Goal: Task Accomplishment & Management: Complete application form

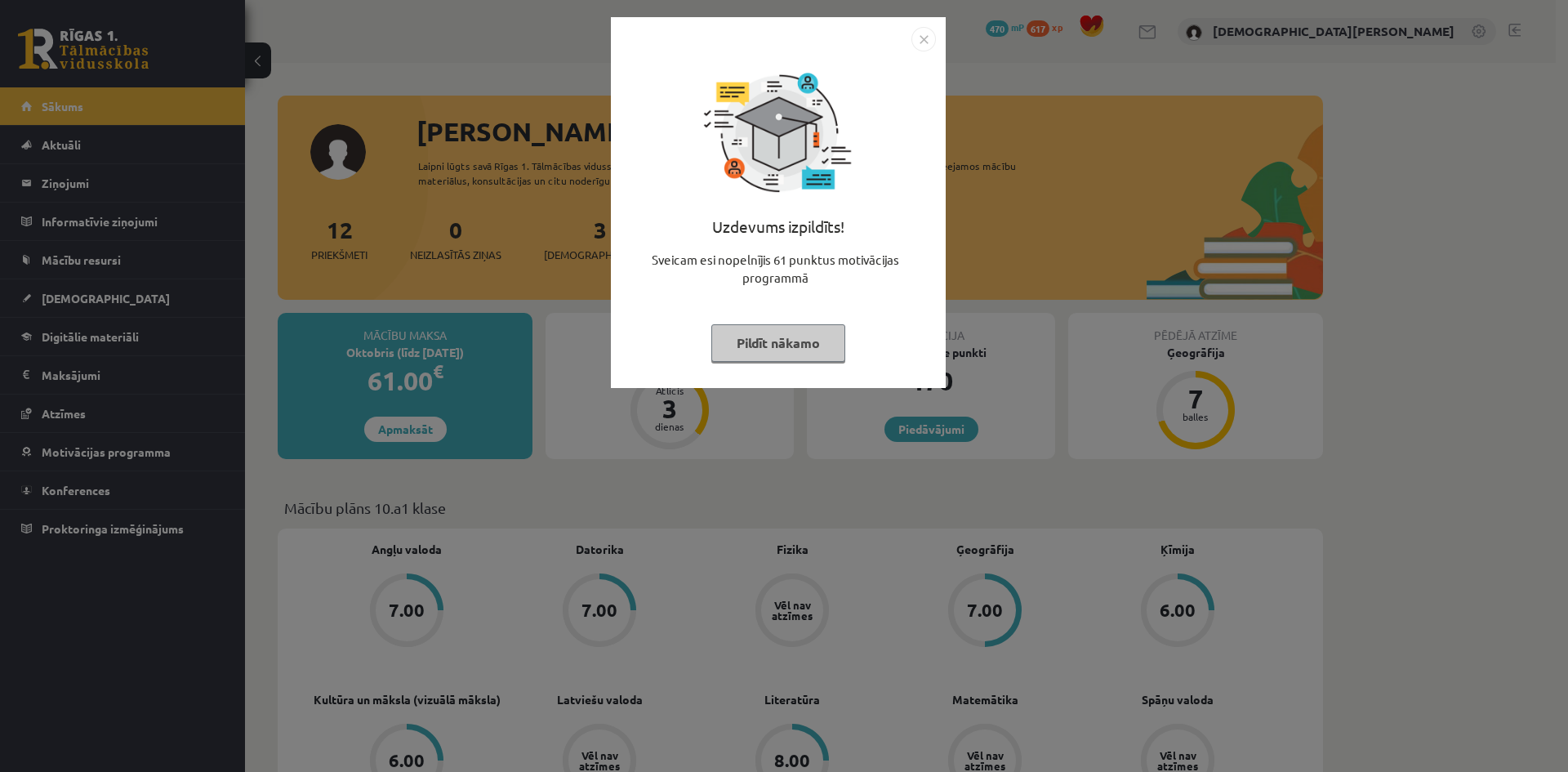
click at [810, 346] on button "Pildīt nākamo" at bounding box center [779, 342] width 134 height 38
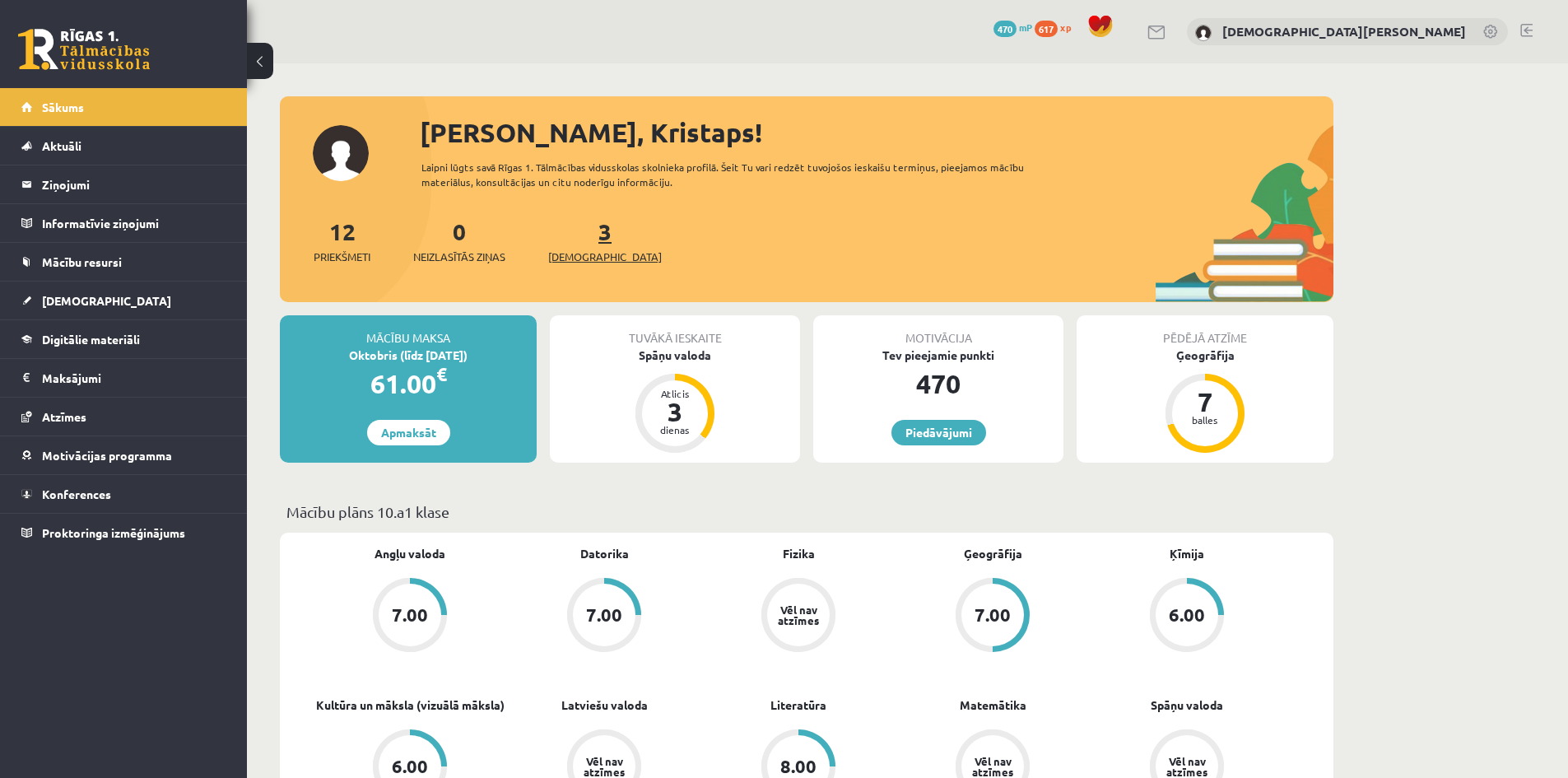
click at [575, 254] on span "[DEMOGRAPHIC_DATA]" at bounding box center [605, 256] width 113 height 16
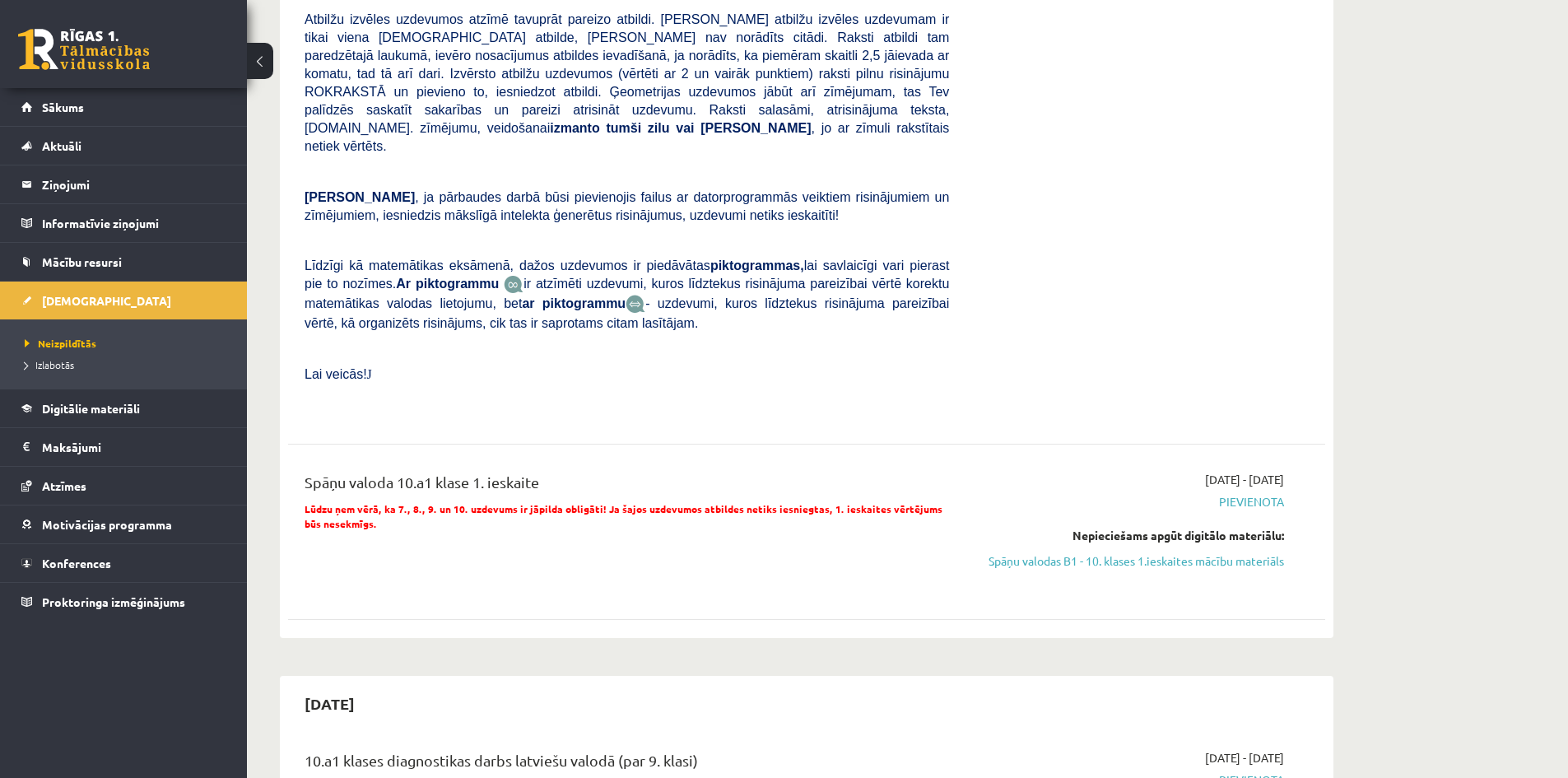
scroll to position [576, 0]
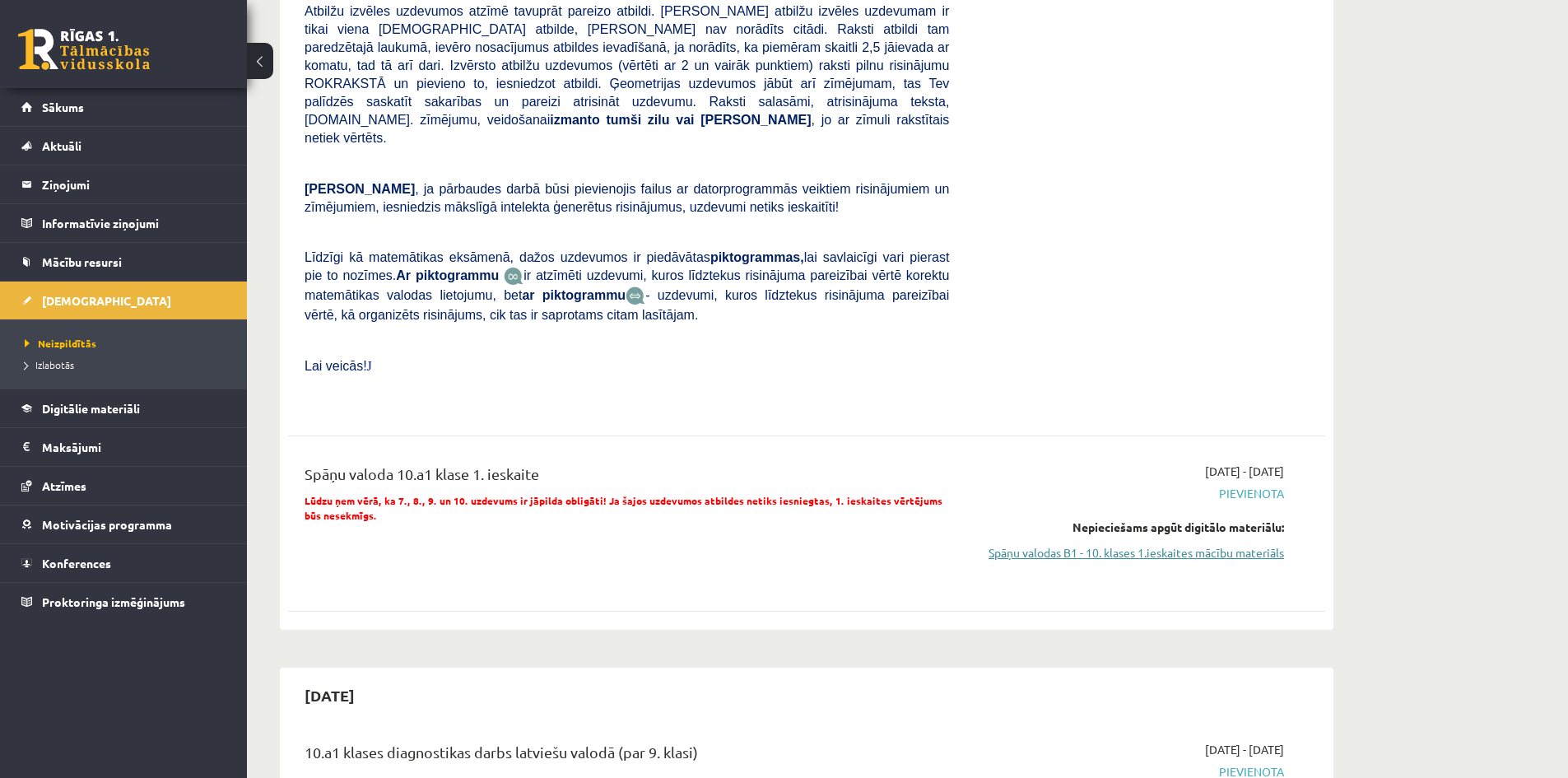
click at [1183, 544] on link "Spāņu valodas B1 - 10. klases 1.ieskaites mācību materiāls" at bounding box center [1128, 552] width 310 height 17
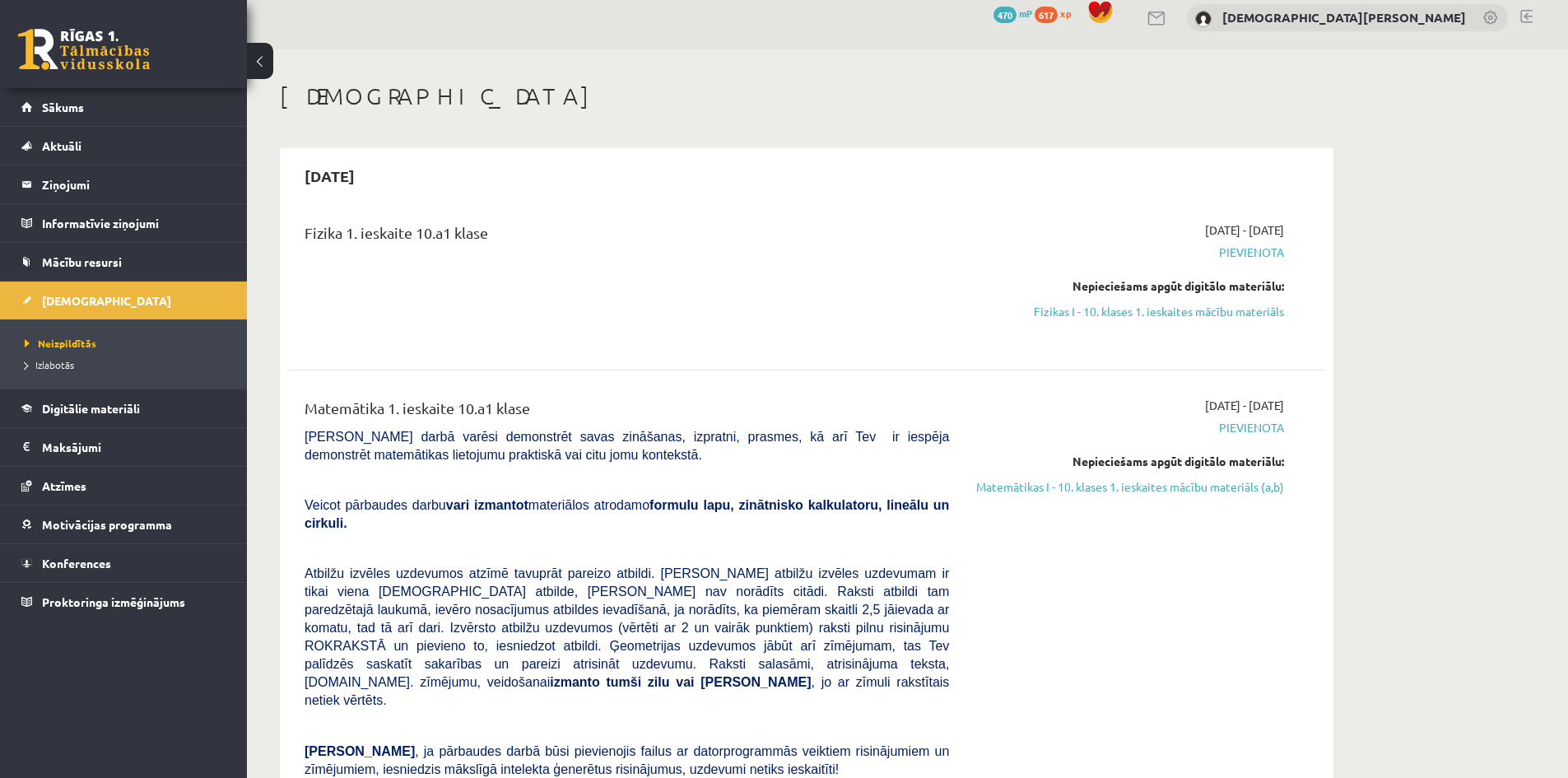
scroll to position [0, 0]
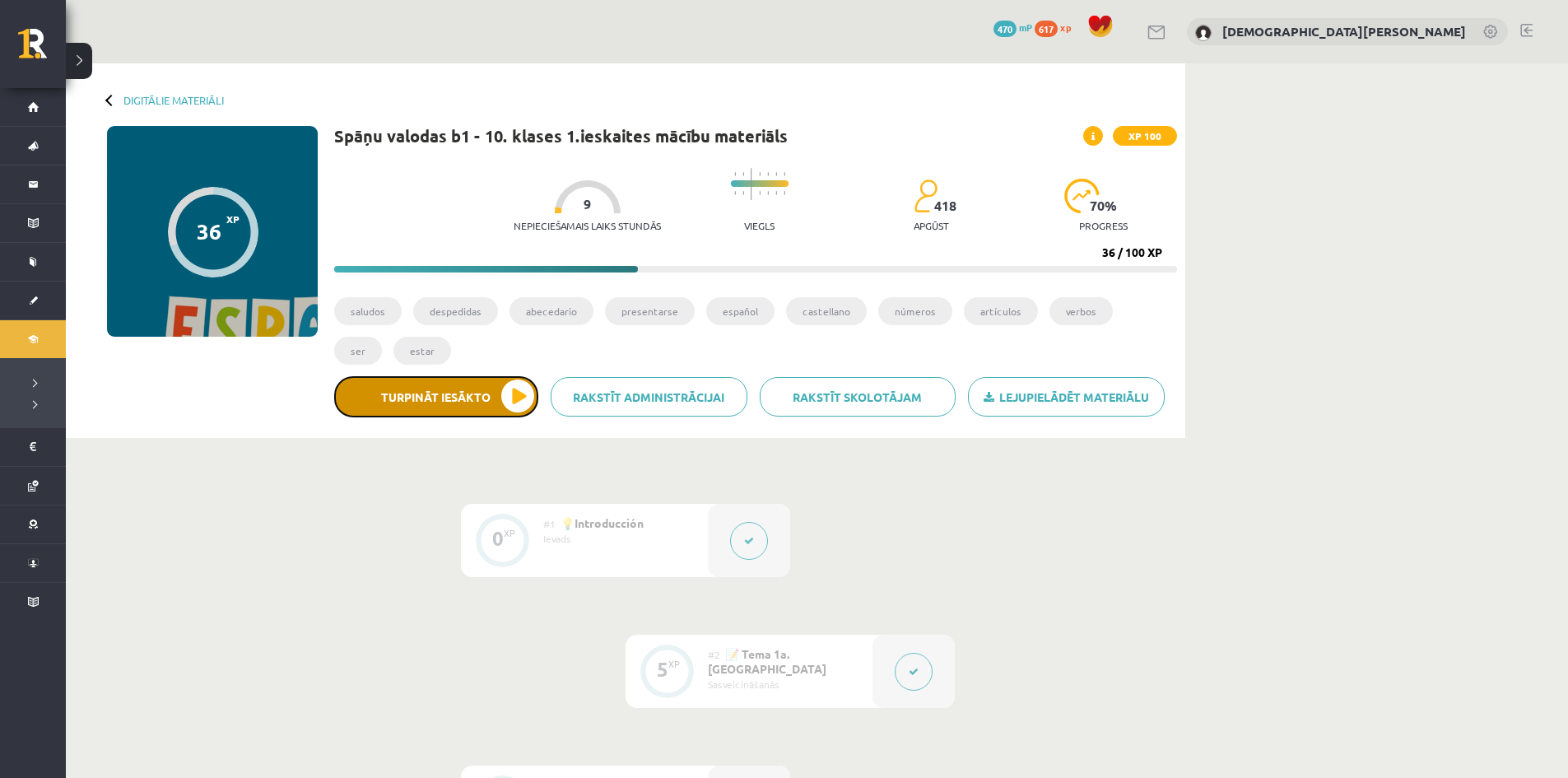
click at [402, 403] on button "Turpināt iesākto" at bounding box center [436, 397] width 204 height 41
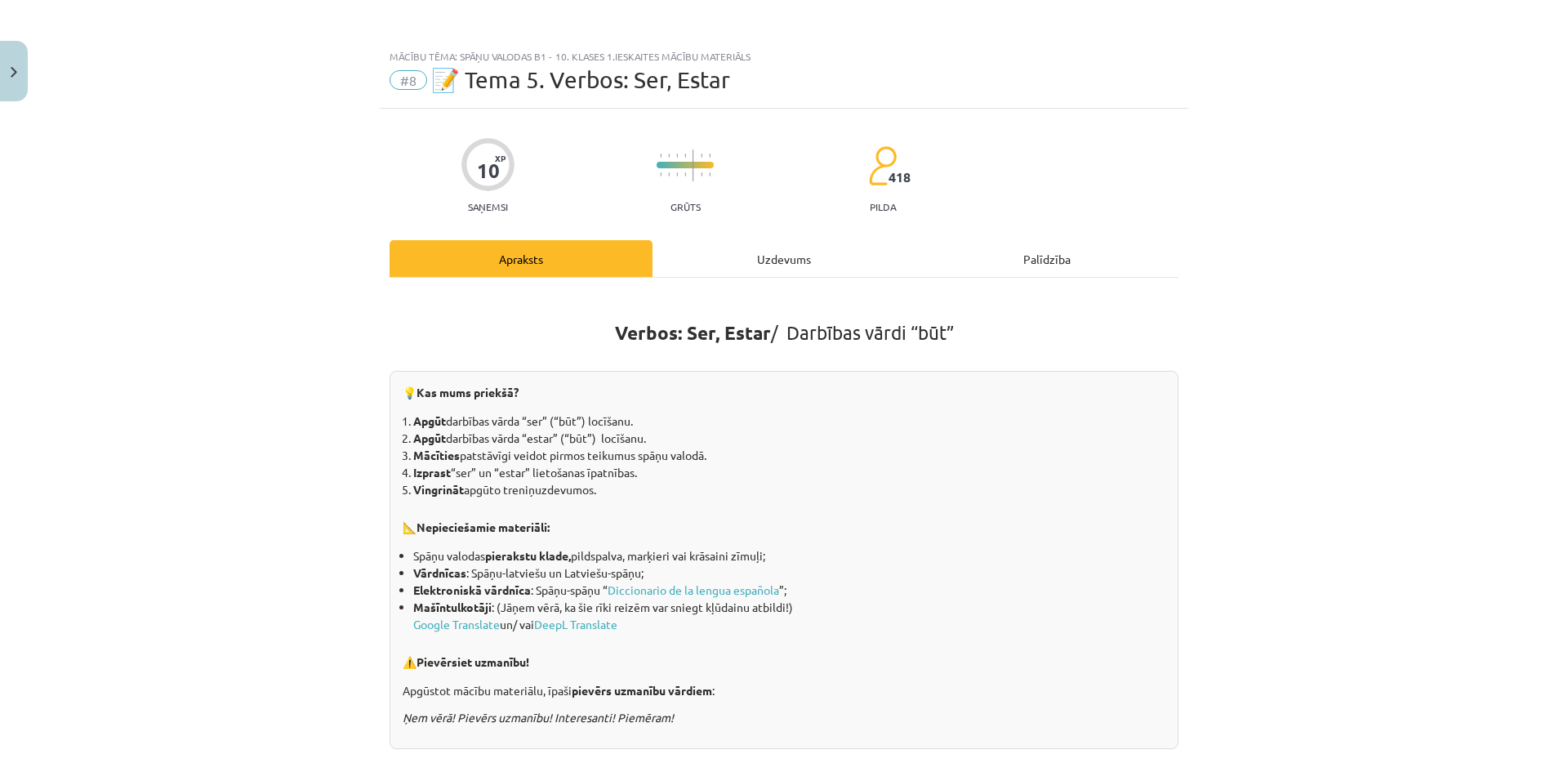
click at [718, 253] on div "Uzdevums" at bounding box center [784, 258] width 263 height 37
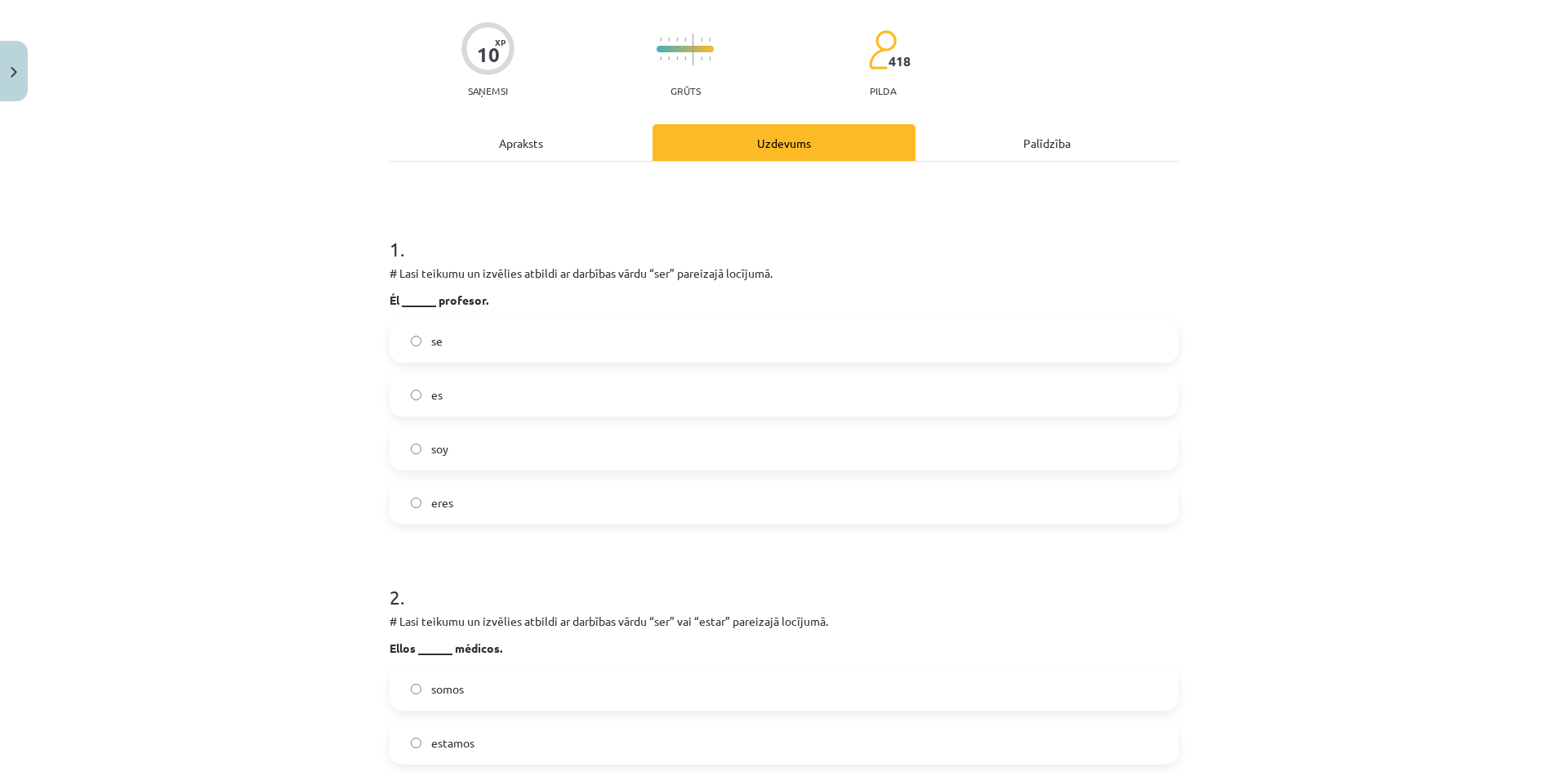
scroll to position [123, 0]
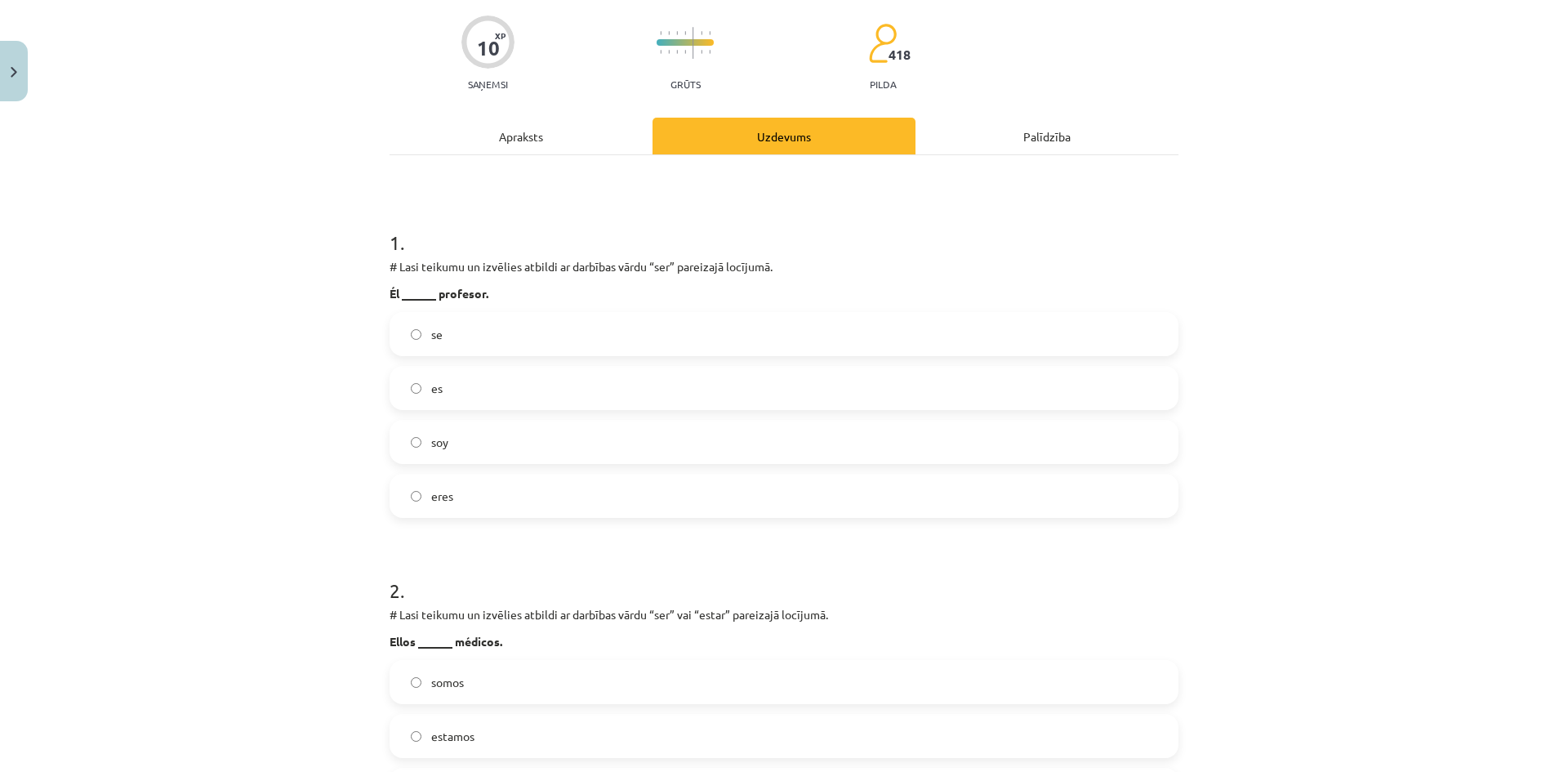
click at [519, 133] on div "Apraksts" at bounding box center [520, 136] width 263 height 37
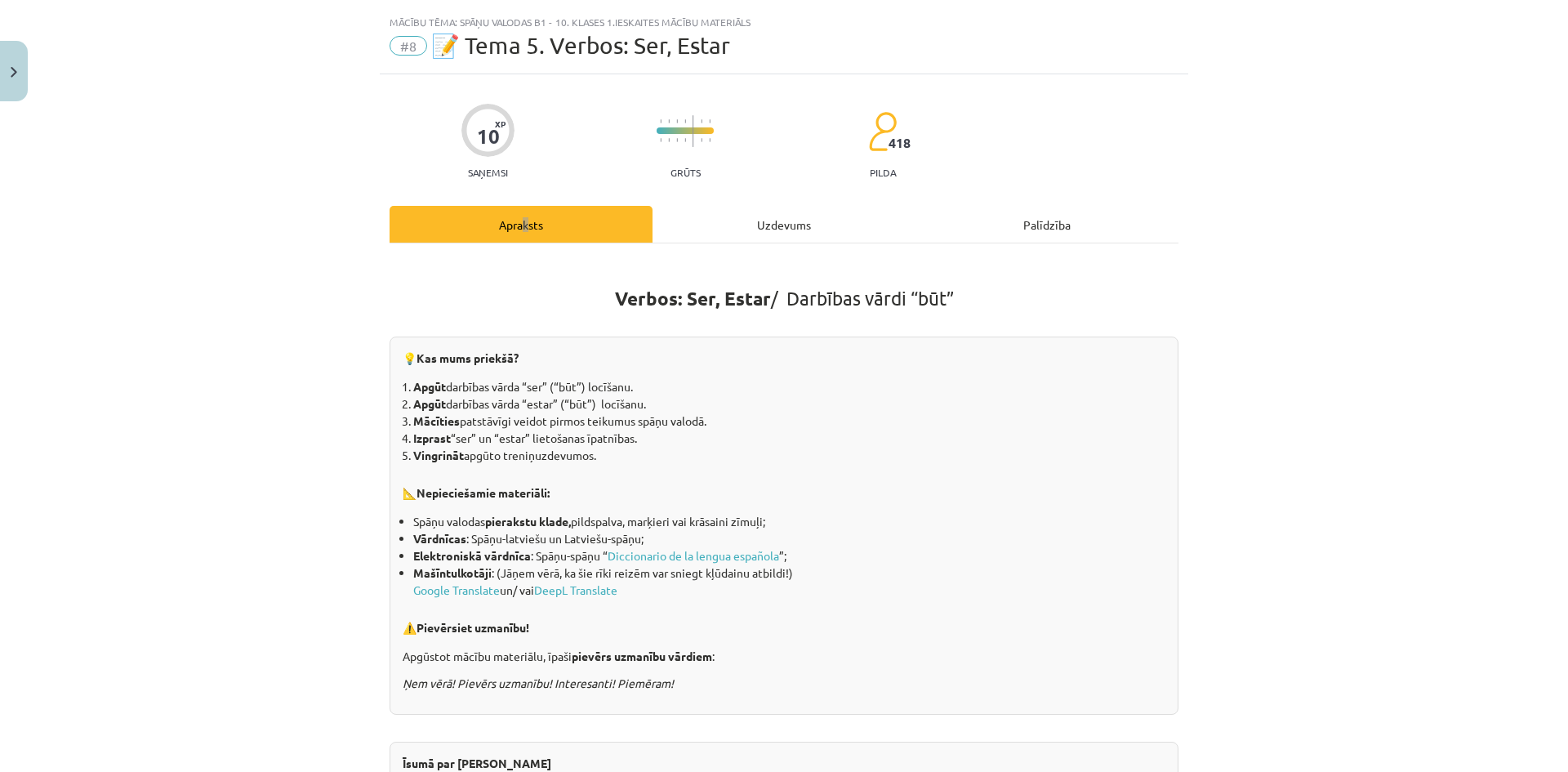
scroll to position [0, 0]
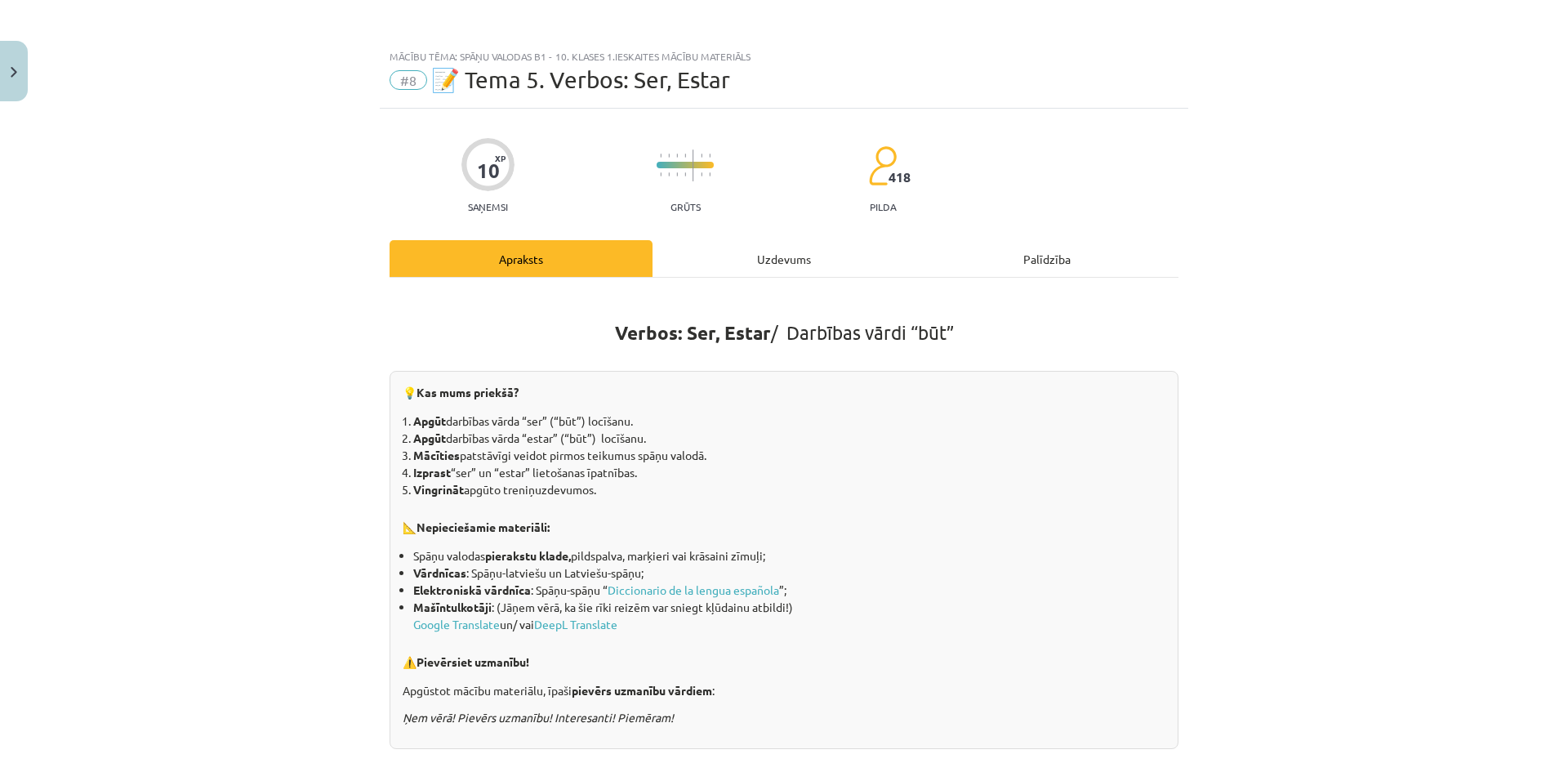
click at [753, 257] on div "Uzdevums" at bounding box center [784, 258] width 263 height 37
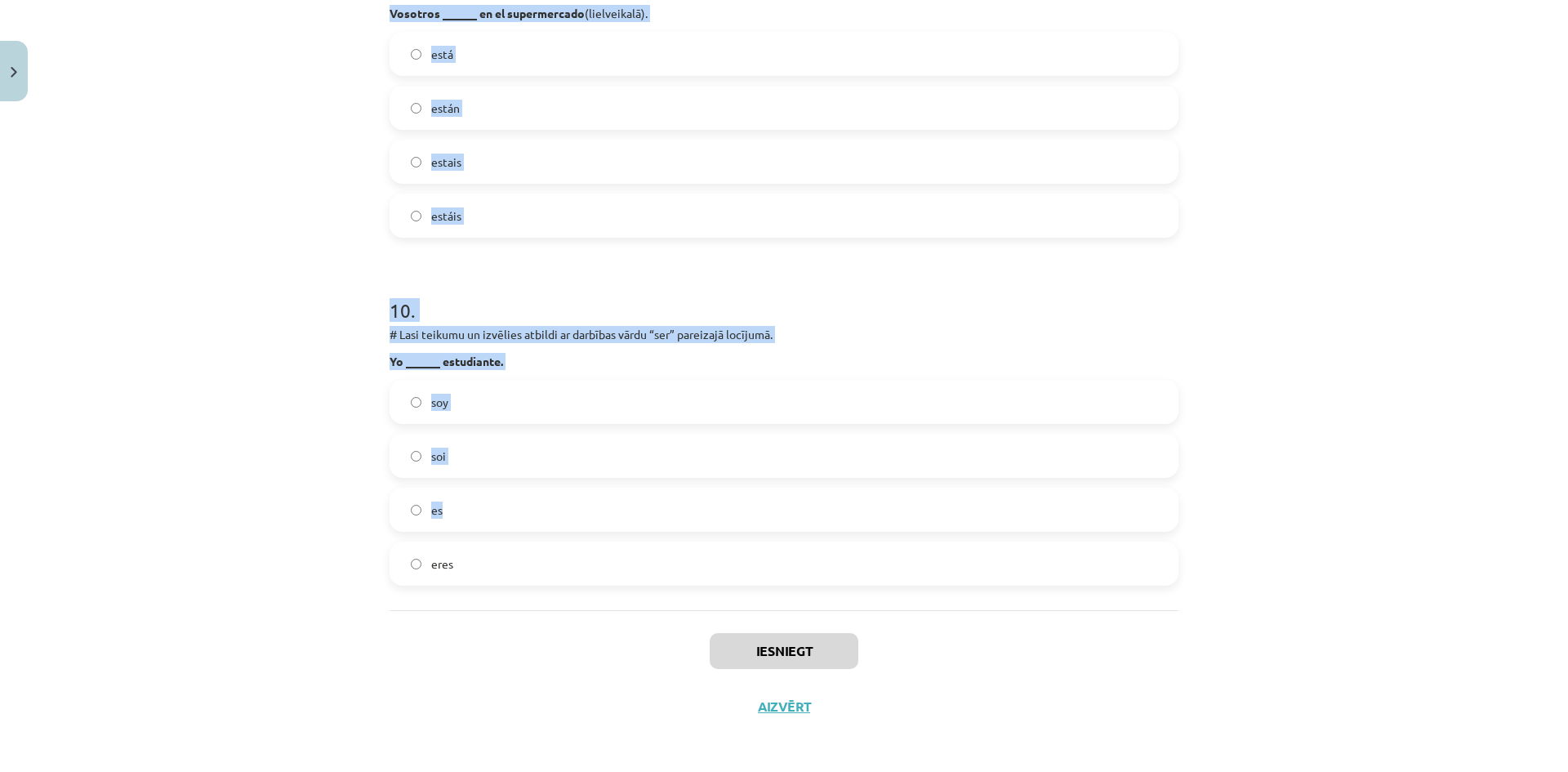
scroll to position [3190, 0]
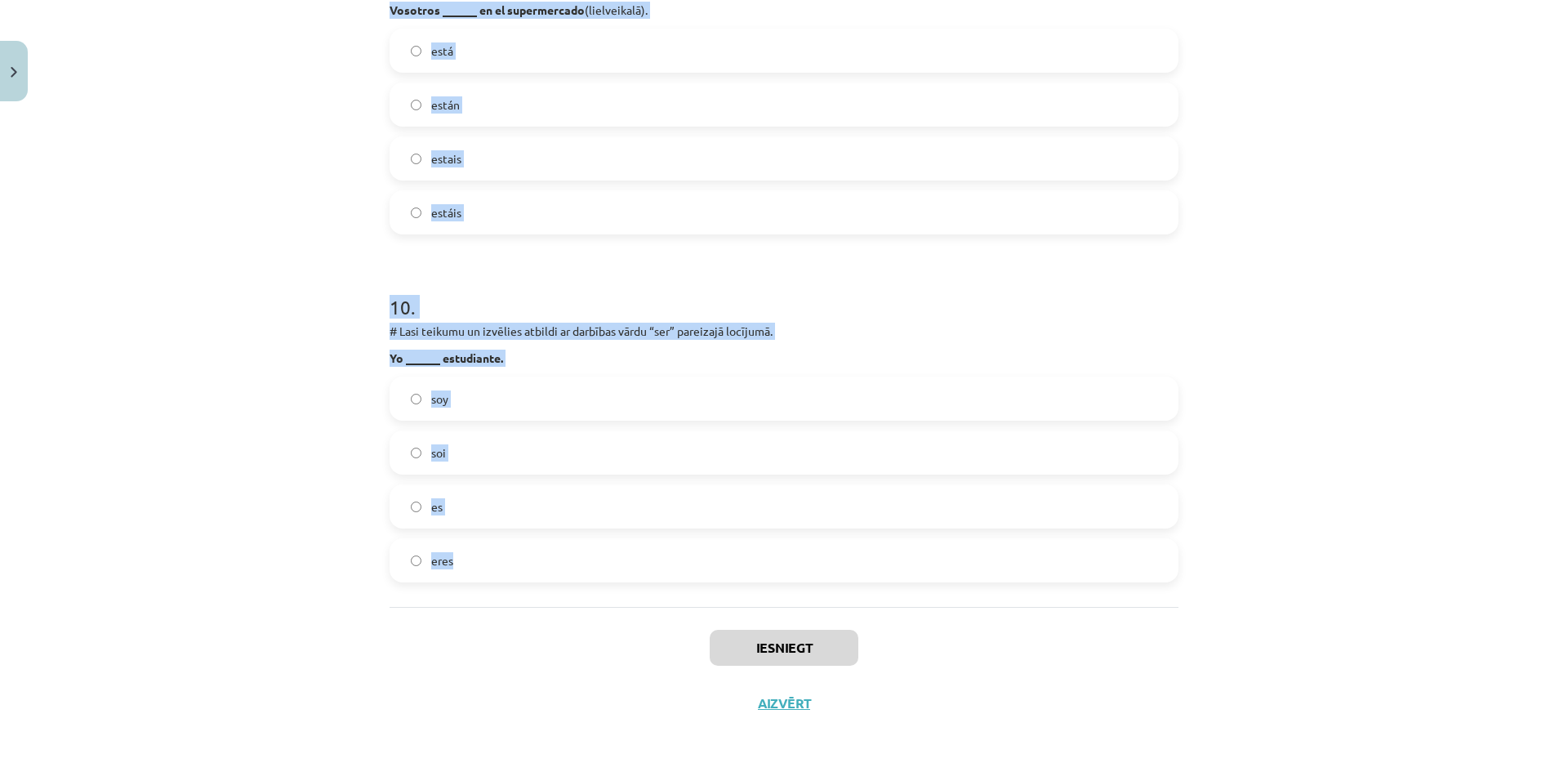
drag, startPoint x: 374, startPoint y: 343, endPoint x: 813, endPoint y: 566, distance: 492.4
click at [813, 566] on div "Mācību tēma: Spāņu valodas b1 - 10. klases 1.ieskaites mācību materiāls #8 📝 Te…" at bounding box center [784, 386] width 1568 height 772
copy form "# Lasi teikumu un izvēlies atbildi ar darbības vārdu “ser” pareizajā locījumā. …"
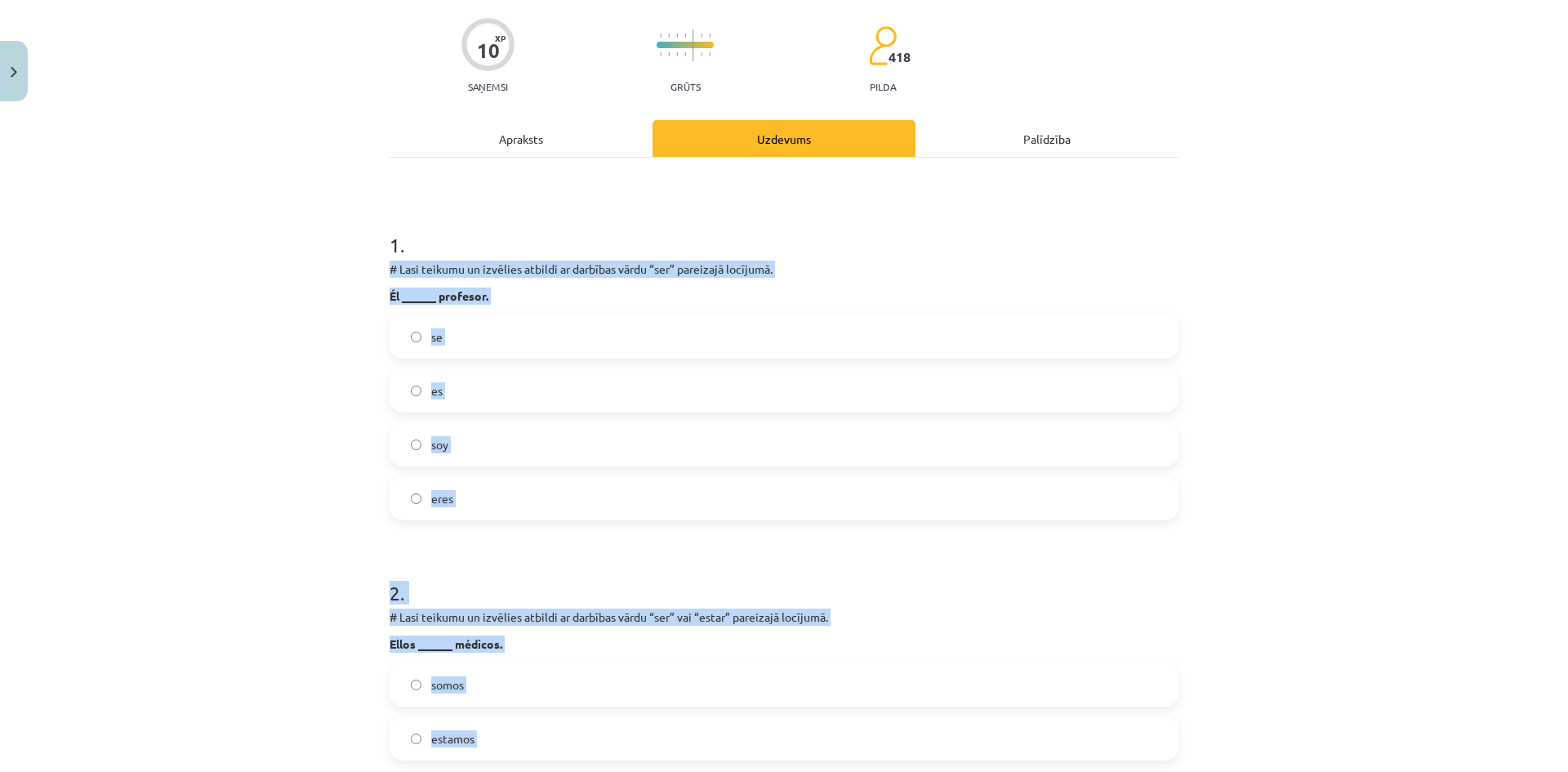
scroll to position [0, 0]
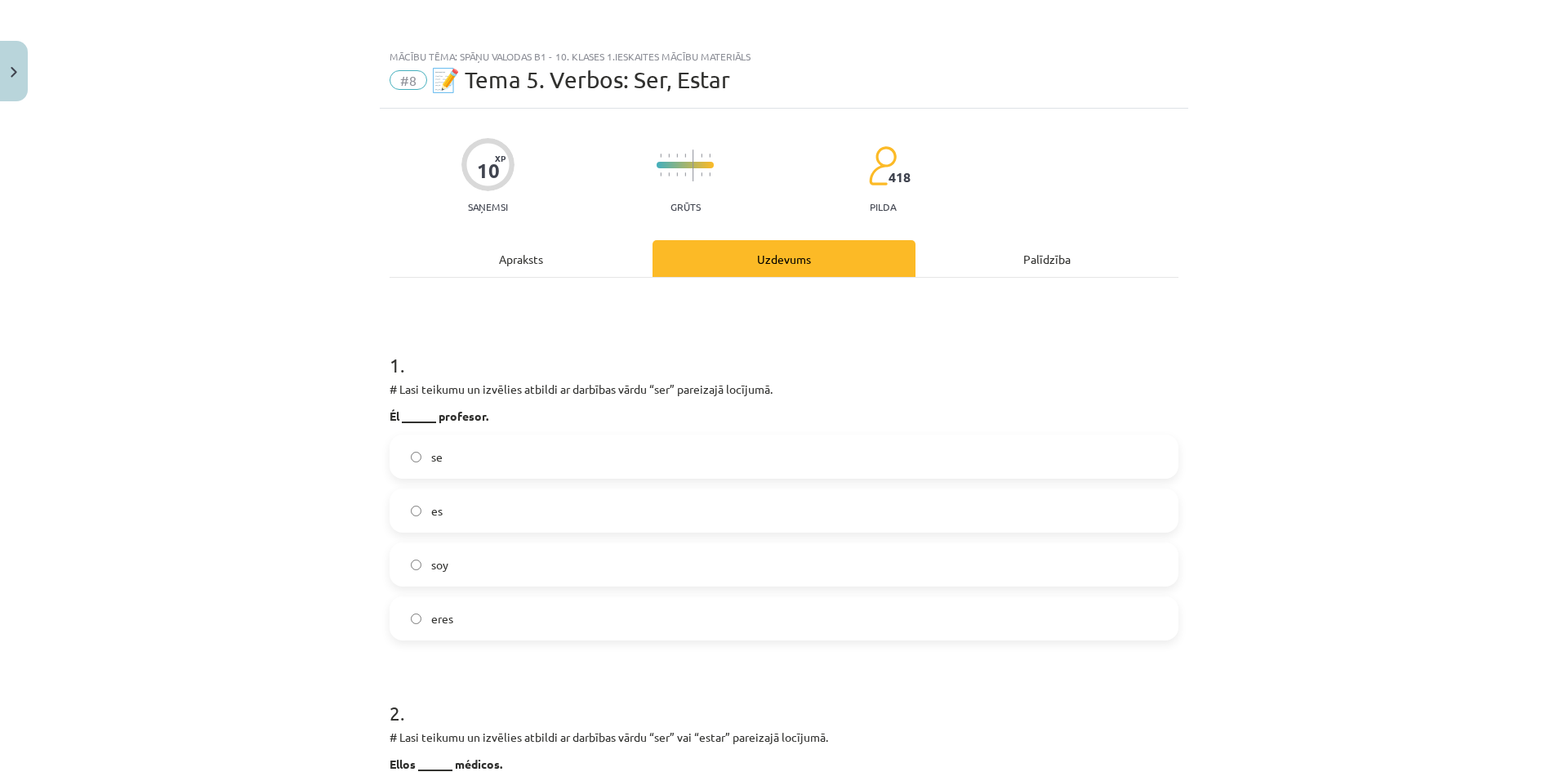
click at [191, 252] on div "Mācību tēma: Spāņu valodas b1 - 10. klases 1.ieskaites mācību materiāls #8 📝 Te…" at bounding box center [784, 386] width 1568 height 772
click at [503, 249] on div "Apraksts" at bounding box center [520, 258] width 263 height 37
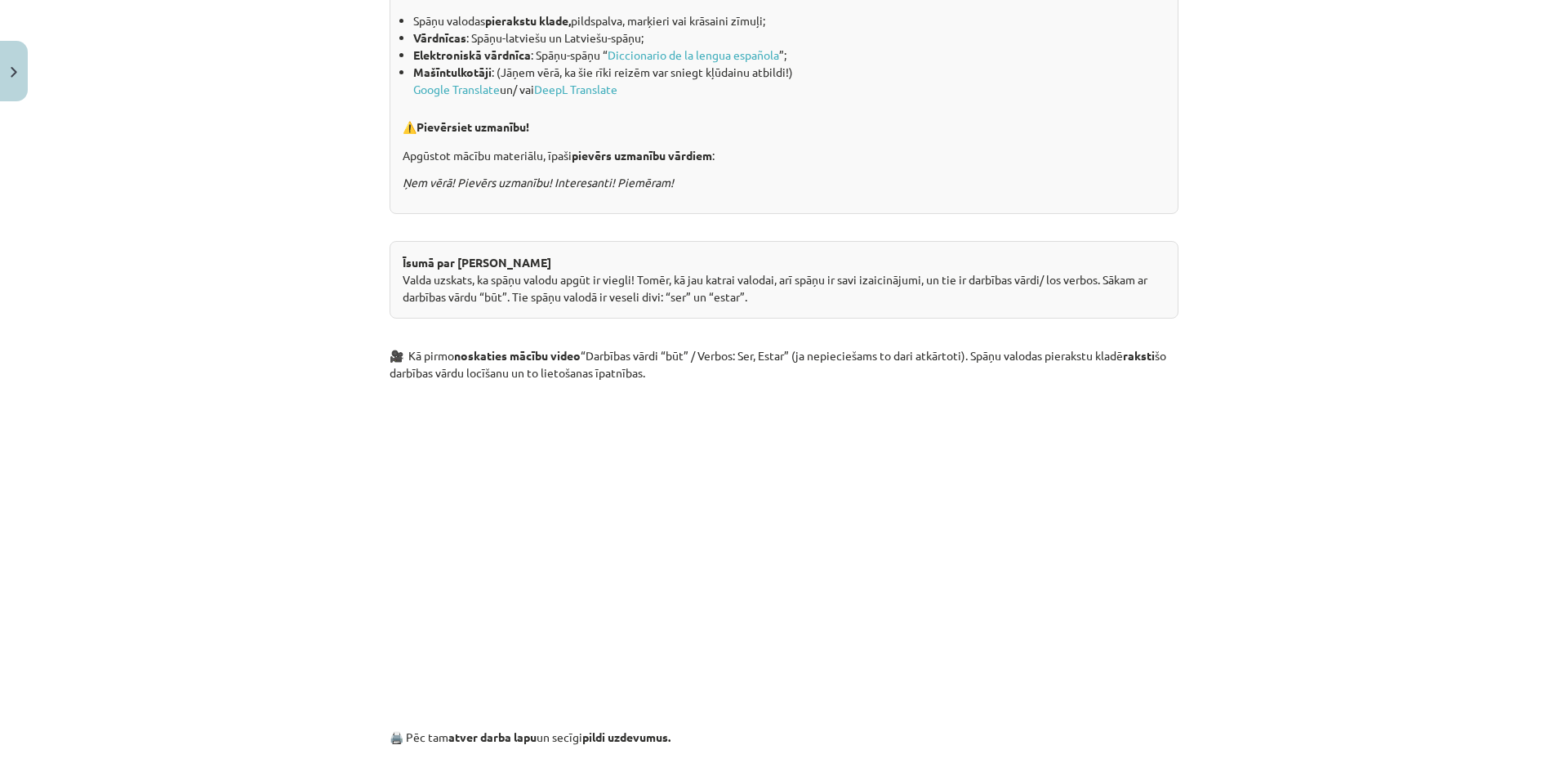
scroll to position [613, 0]
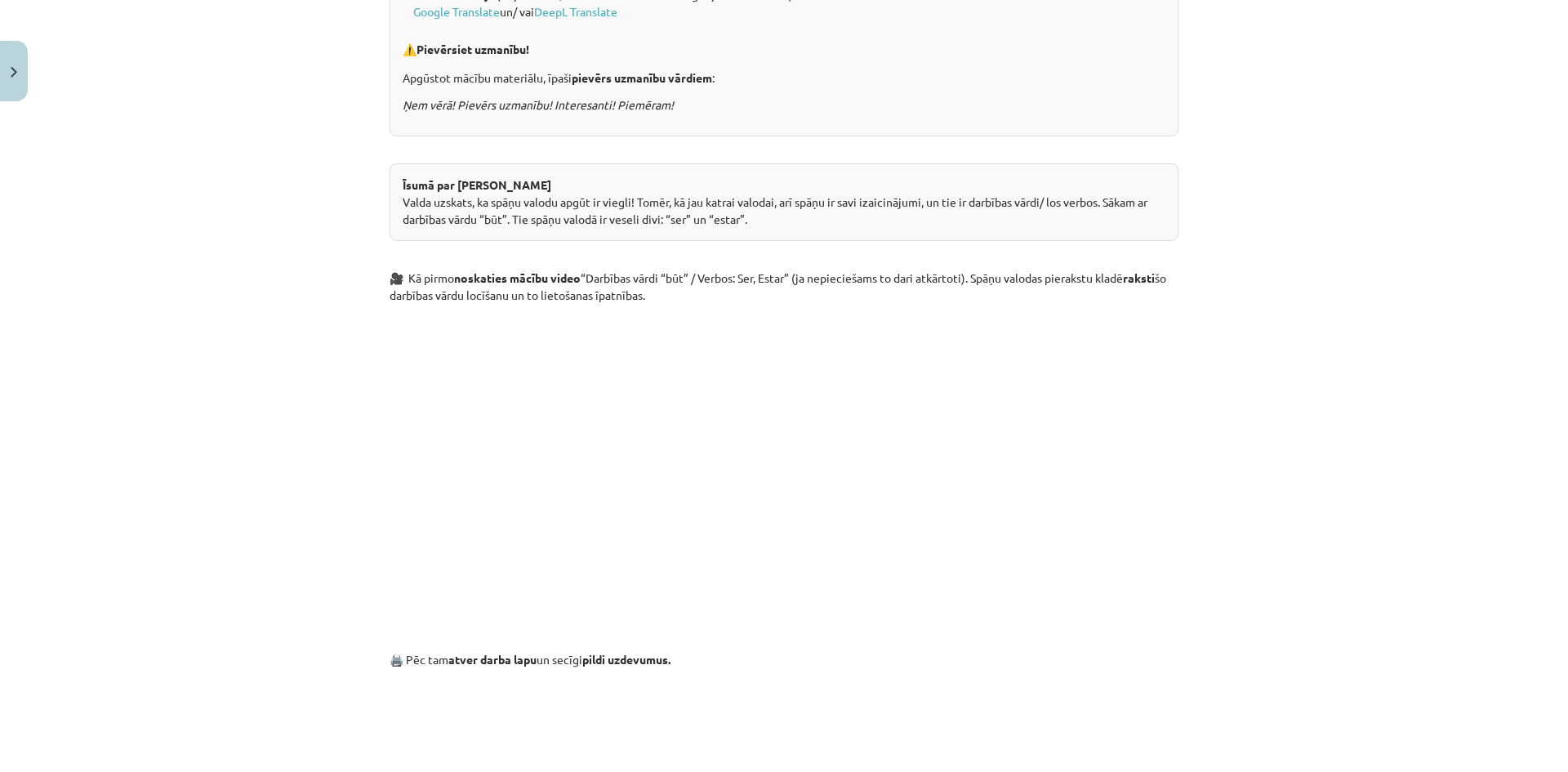
click at [1206, 592] on div "Mācību tēma: Spāņu valodas b1 - 10. klases 1.ieskaites mācību materiāls #8 📝 Te…" at bounding box center [784, 386] width 1568 height 772
click at [831, 652] on p "🖨️ Pēc tam atver darba lapu un secīgi pildi uzdevumus." at bounding box center [784, 654] width 789 height 64
click at [250, 374] on div "Mācību tēma: Spāņu valodas b1 - 10. klases 1.ieskaites mācību materiāls #8 📝 Te…" at bounding box center [784, 386] width 1568 height 772
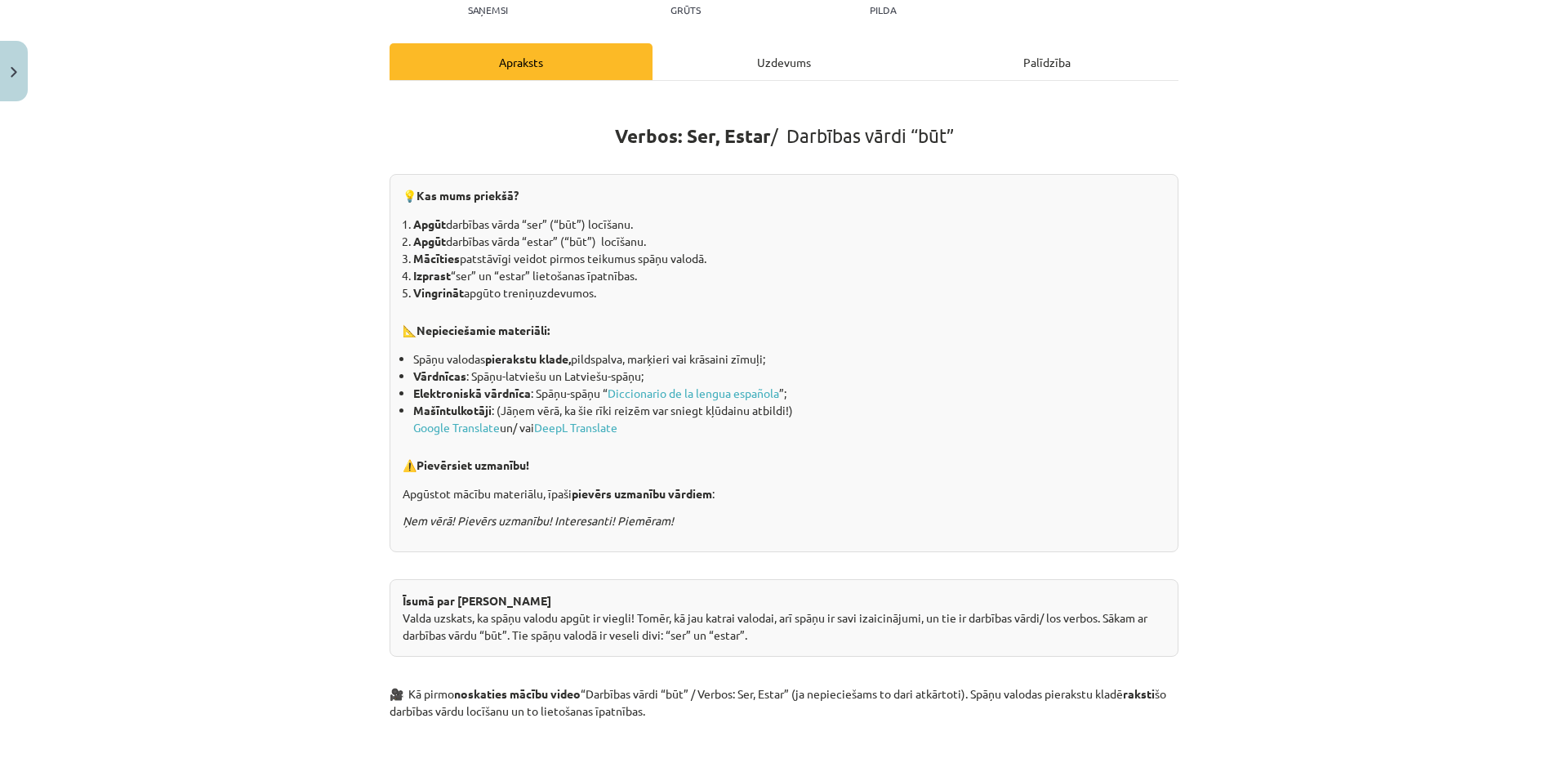
scroll to position [0, 0]
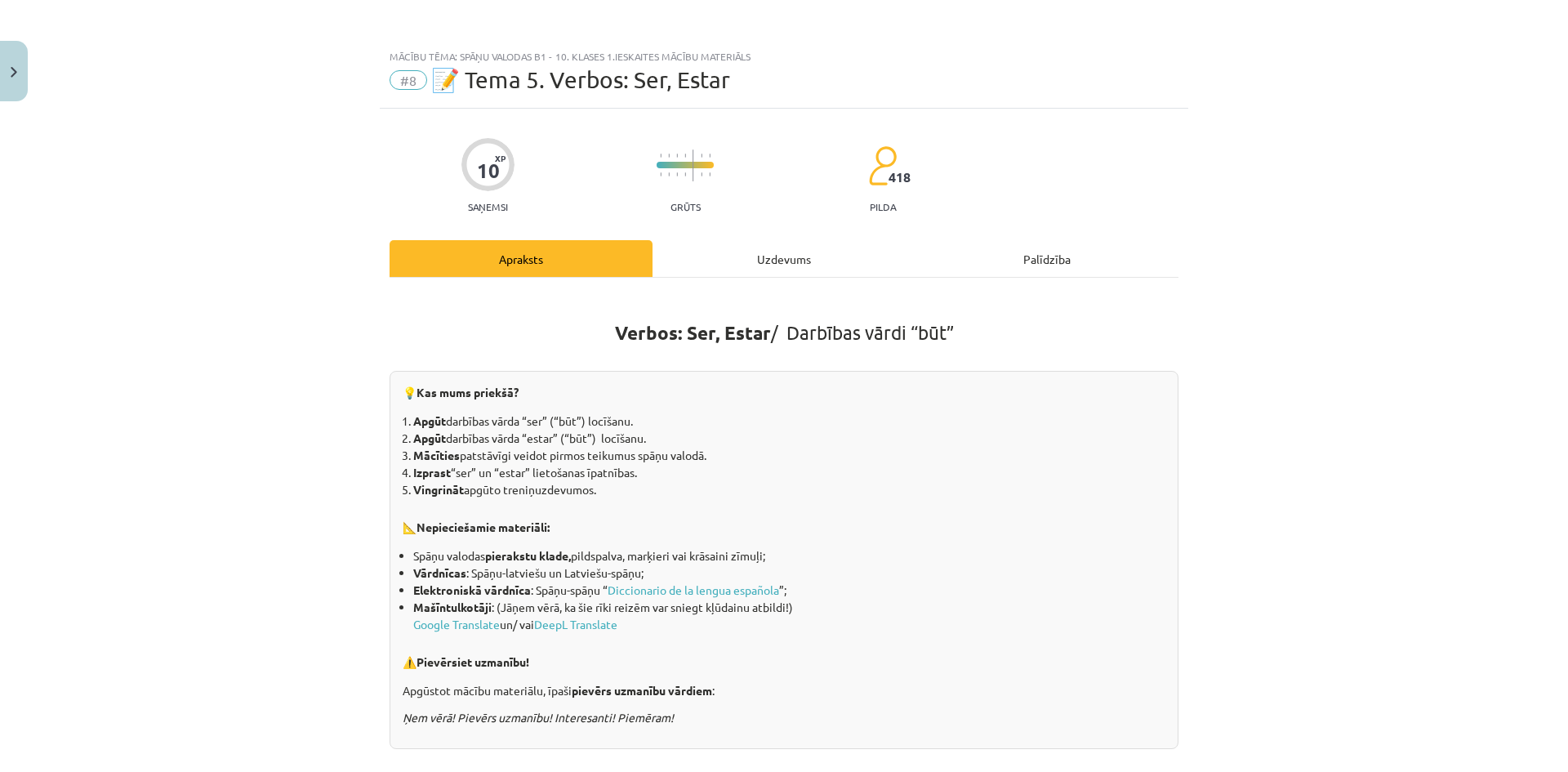
click at [726, 253] on div "Uzdevums" at bounding box center [784, 258] width 263 height 37
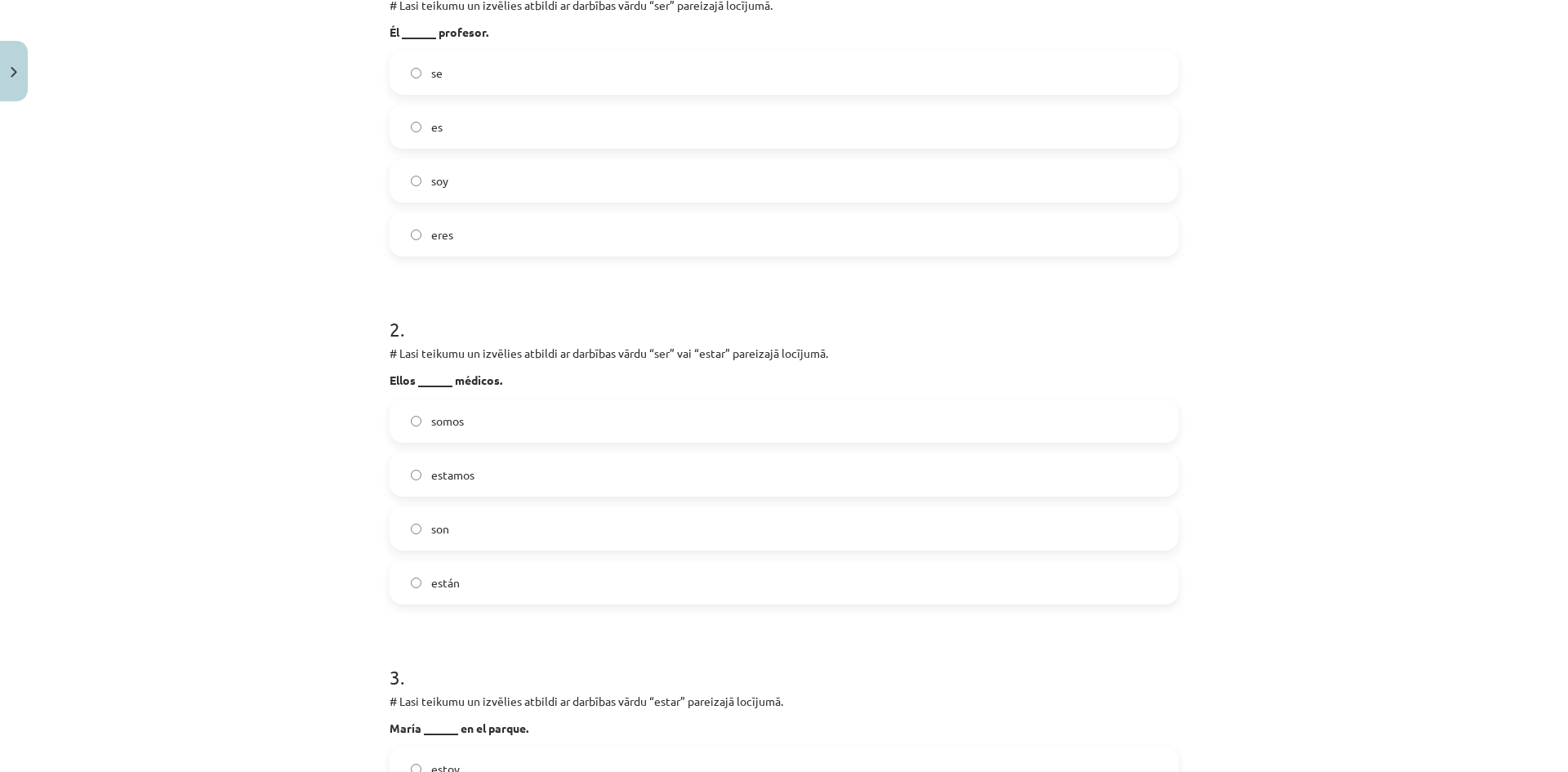
scroll to position [449, 0]
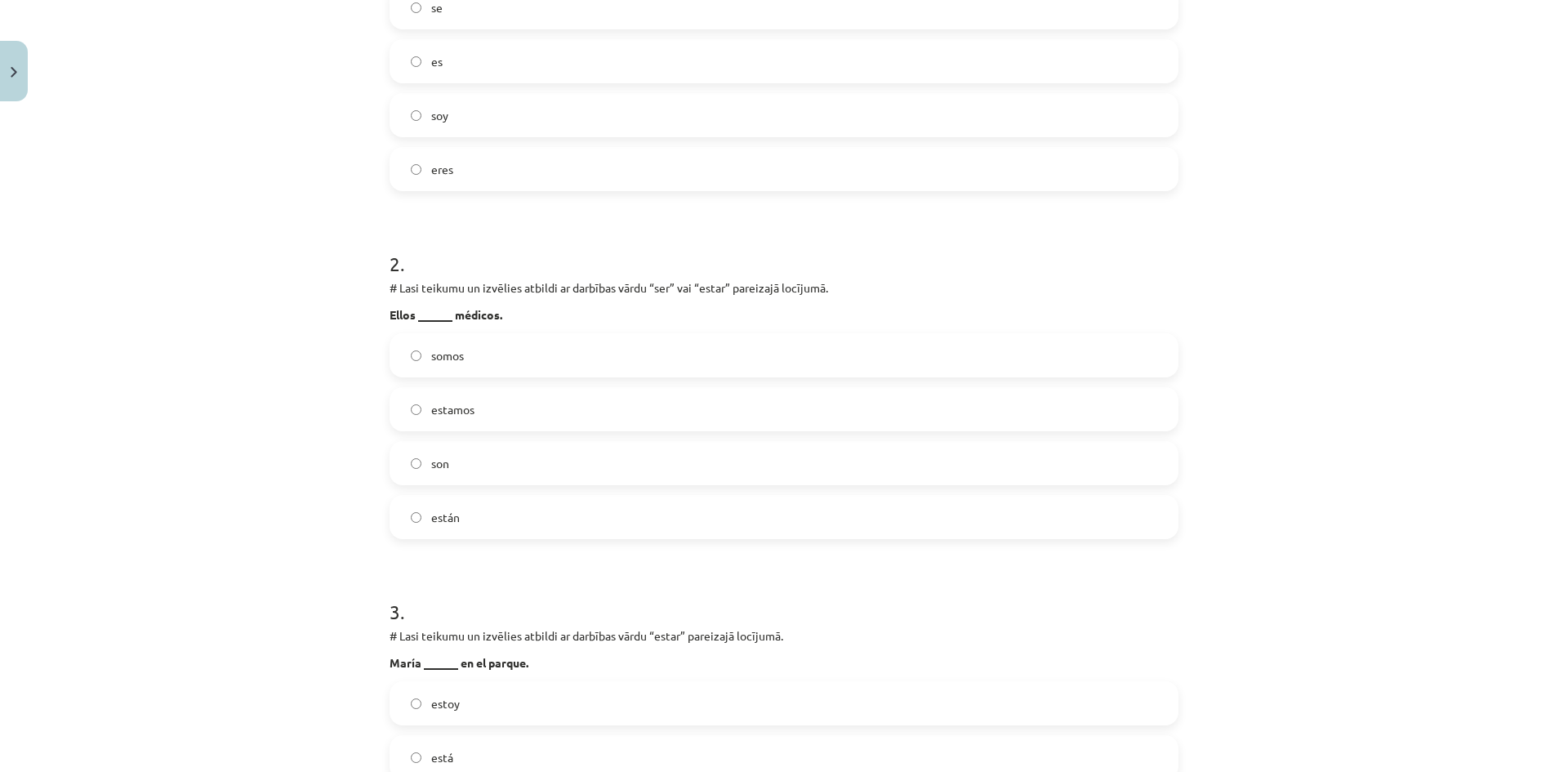
click at [399, 457] on label "son" at bounding box center [784, 463] width 785 height 41
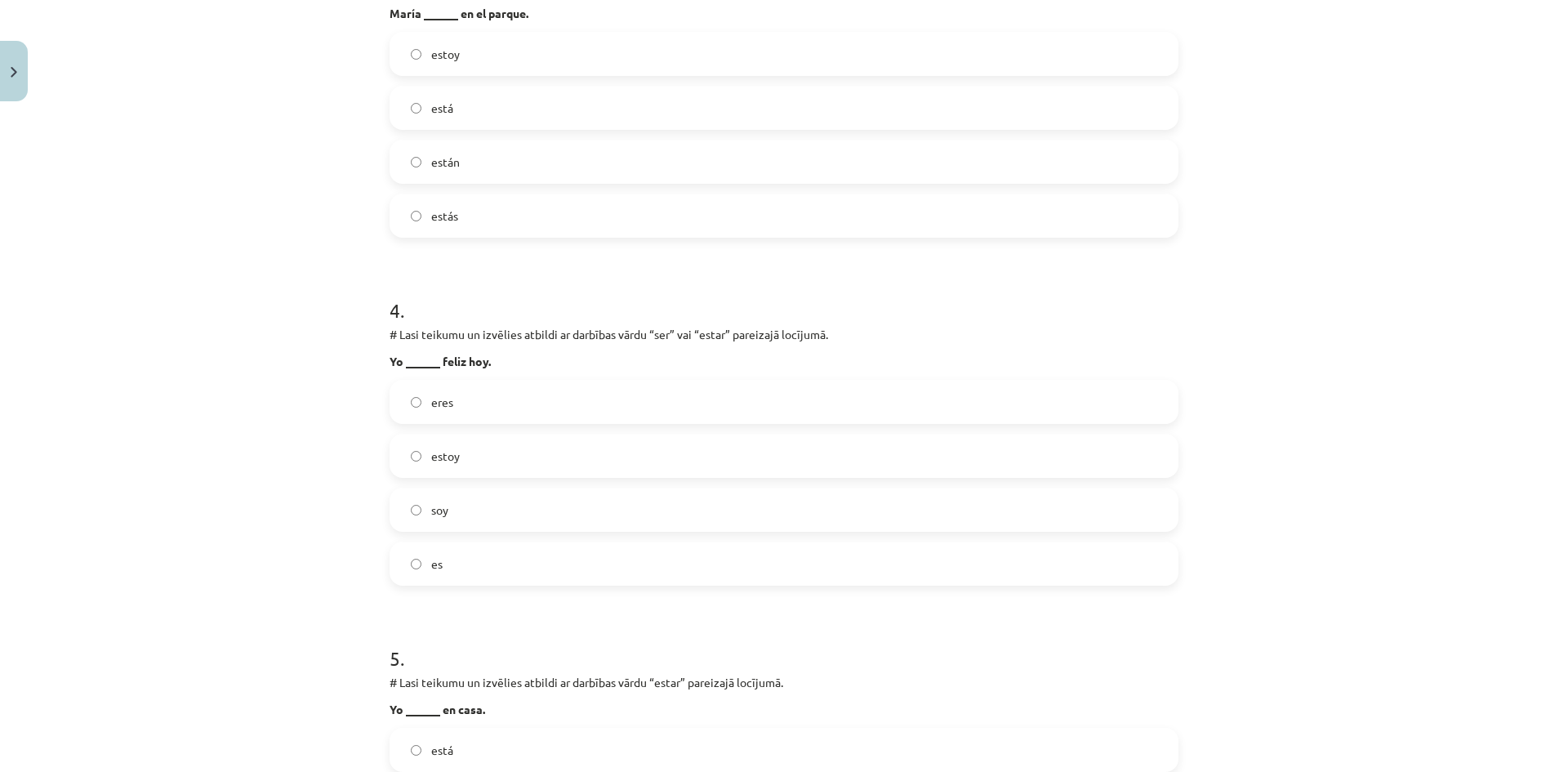
scroll to position [1103, 0]
click at [415, 450] on label "estoy" at bounding box center [784, 451] width 785 height 41
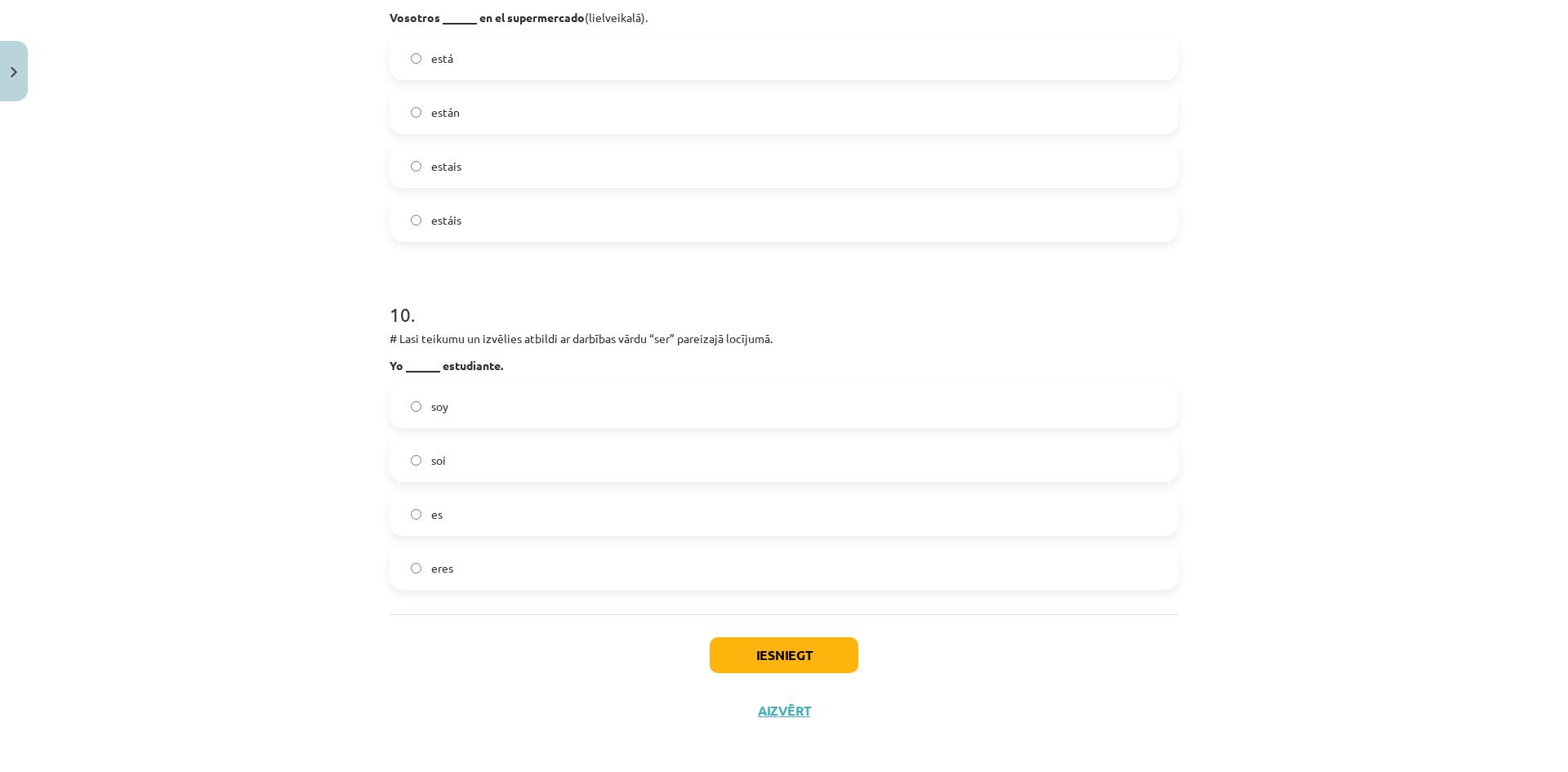
scroll to position [3190, 0]
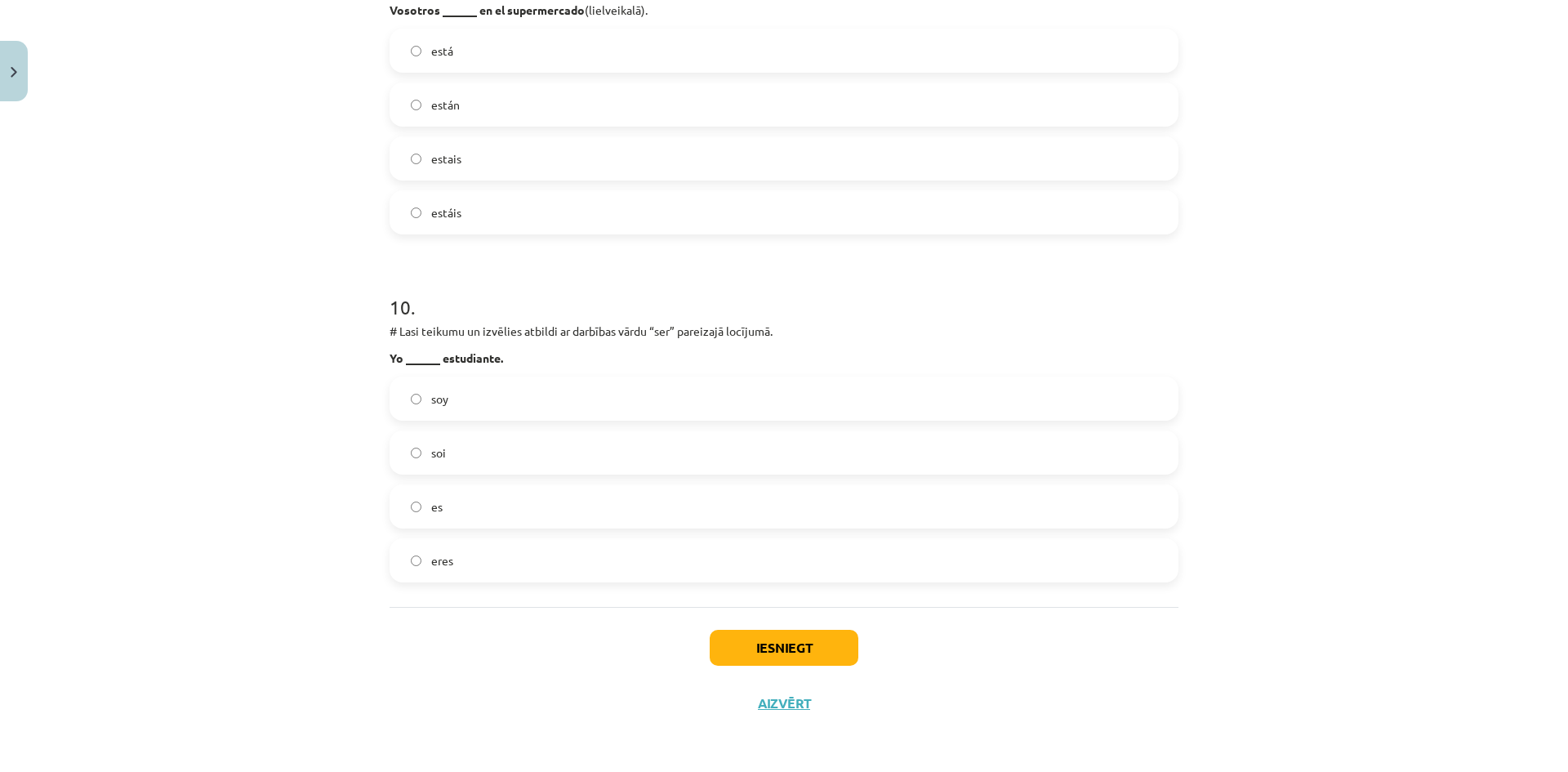
click at [407, 391] on label "soy" at bounding box center [784, 399] width 785 height 41
click at [768, 646] on button "Iesniegt" at bounding box center [784, 647] width 148 height 36
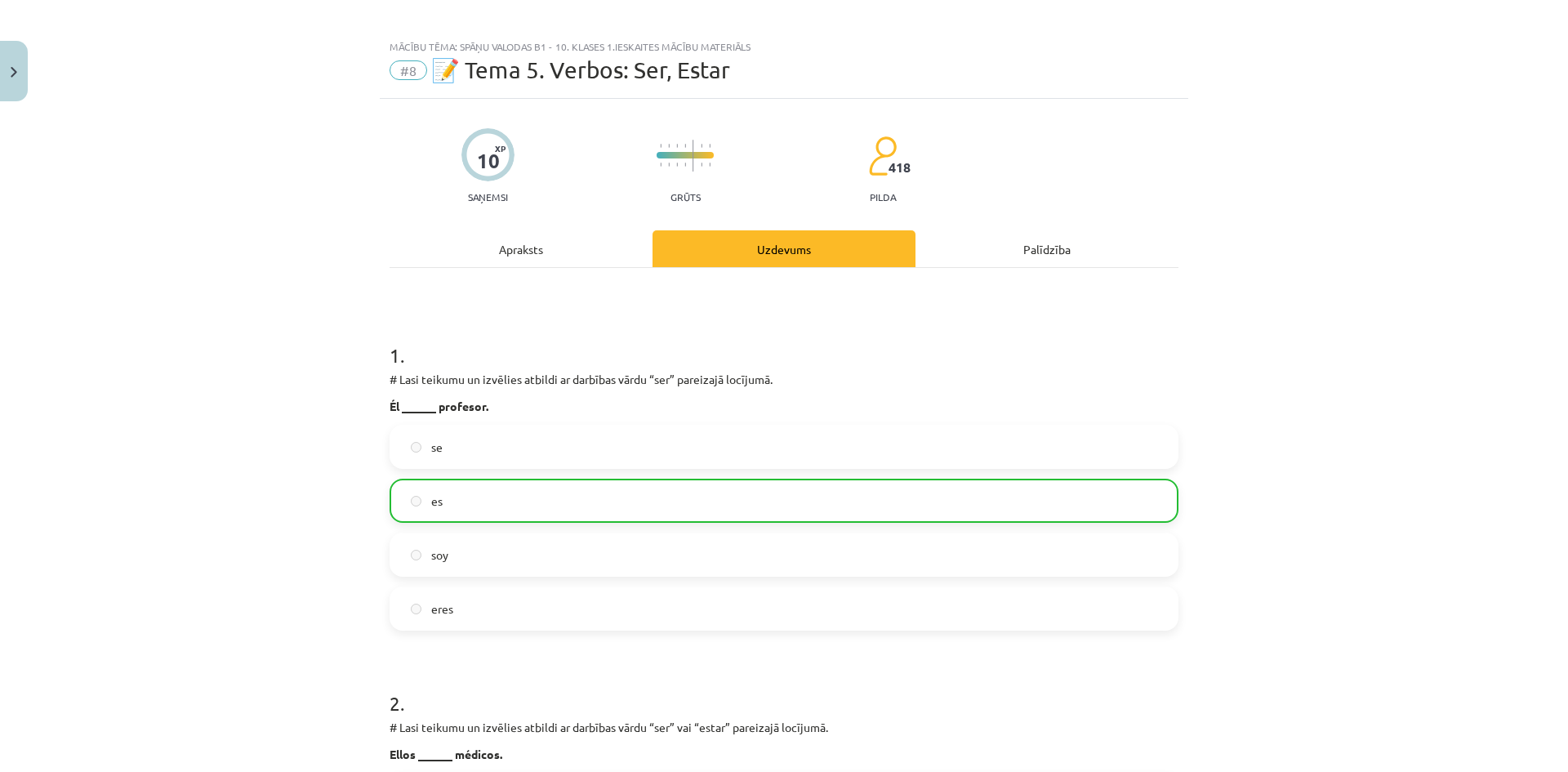
scroll to position [0, 0]
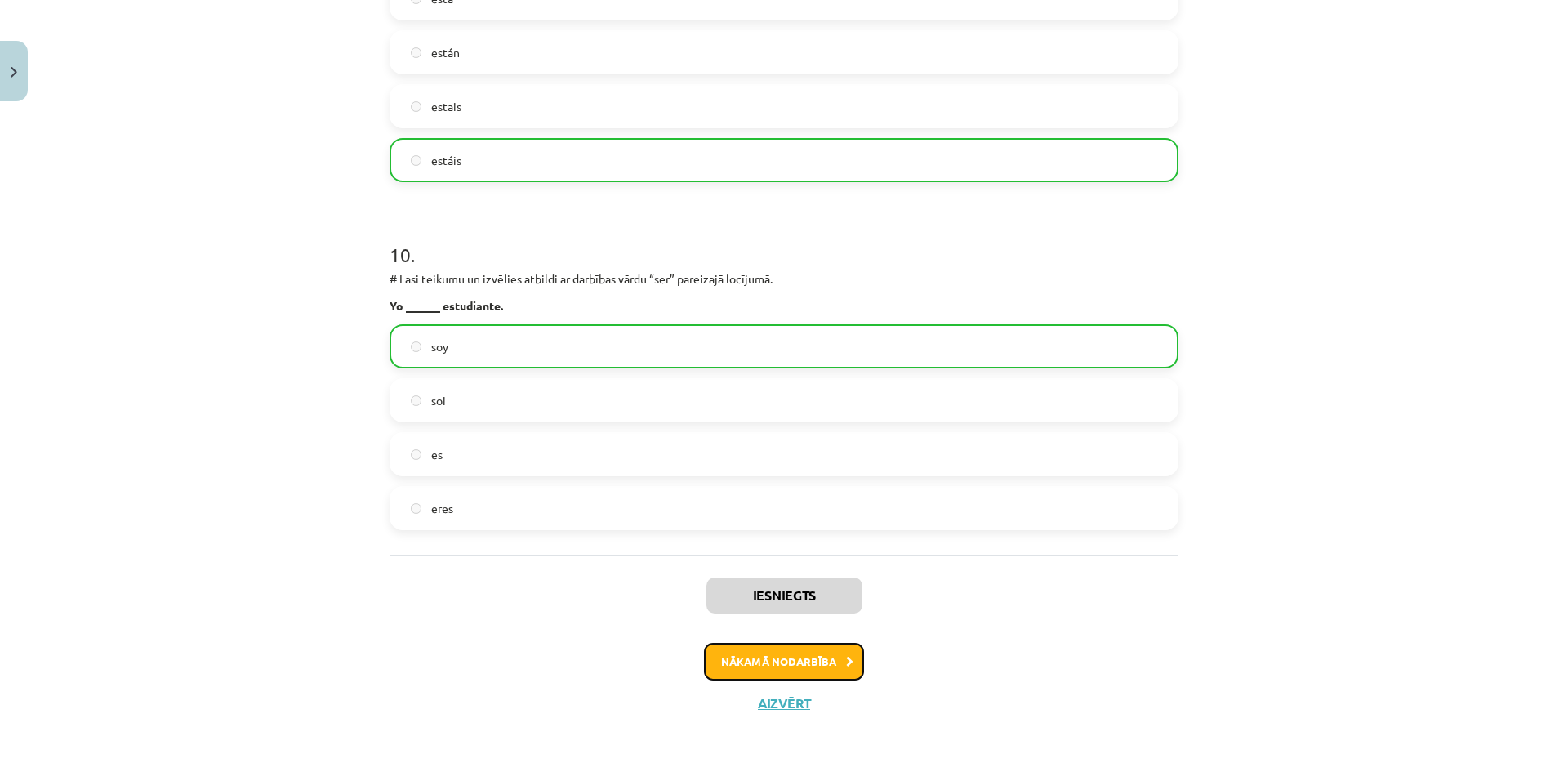
click at [769, 651] on button "Nākamā nodarbība" at bounding box center [784, 661] width 160 height 38
